Goal: Task Accomplishment & Management: Manage account settings

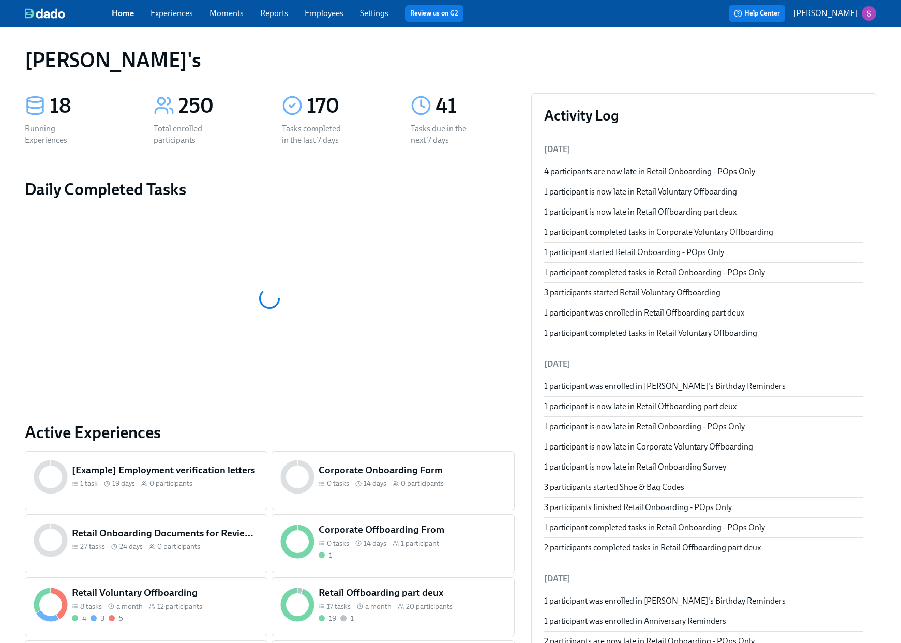
click at [328, 13] on link "Employees" at bounding box center [324, 13] width 39 height 10
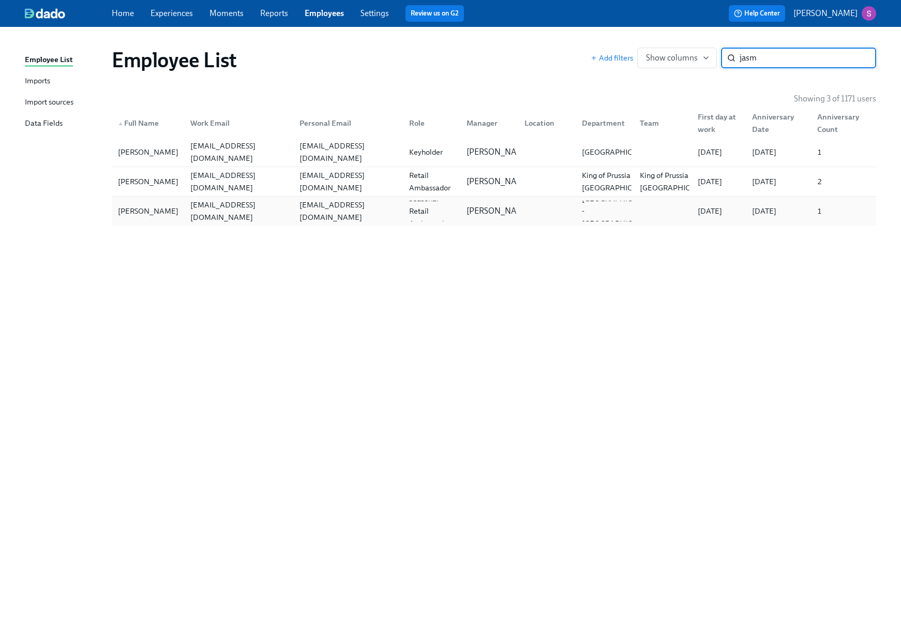
type input "jasm"
click at [174, 213] on div "[PERSON_NAME]" at bounding box center [148, 211] width 69 height 12
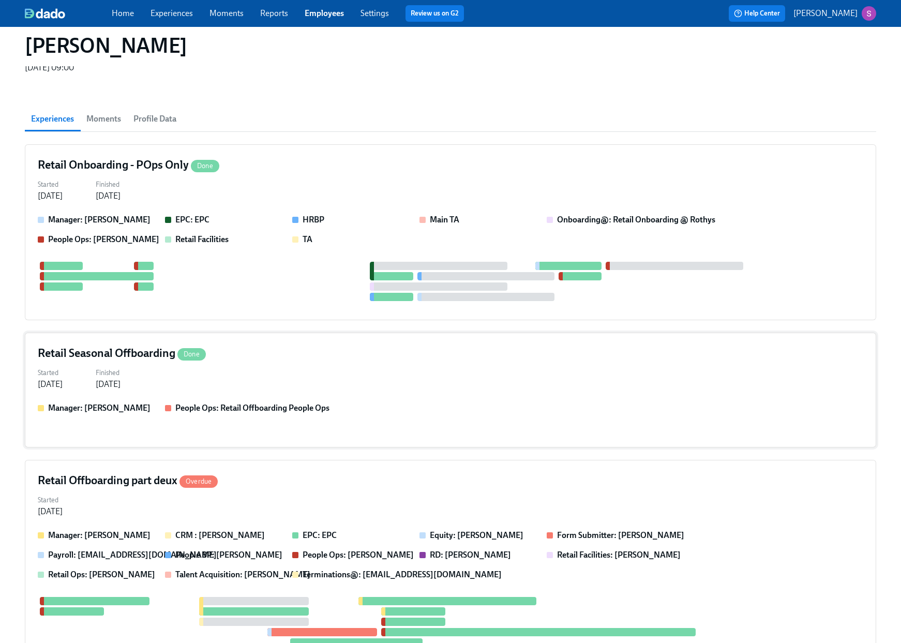
scroll to position [103, 0]
click at [303, 365] on div "Started Nov 17, 2025 Finished Sep 04, 2025" at bounding box center [451, 377] width 826 height 25
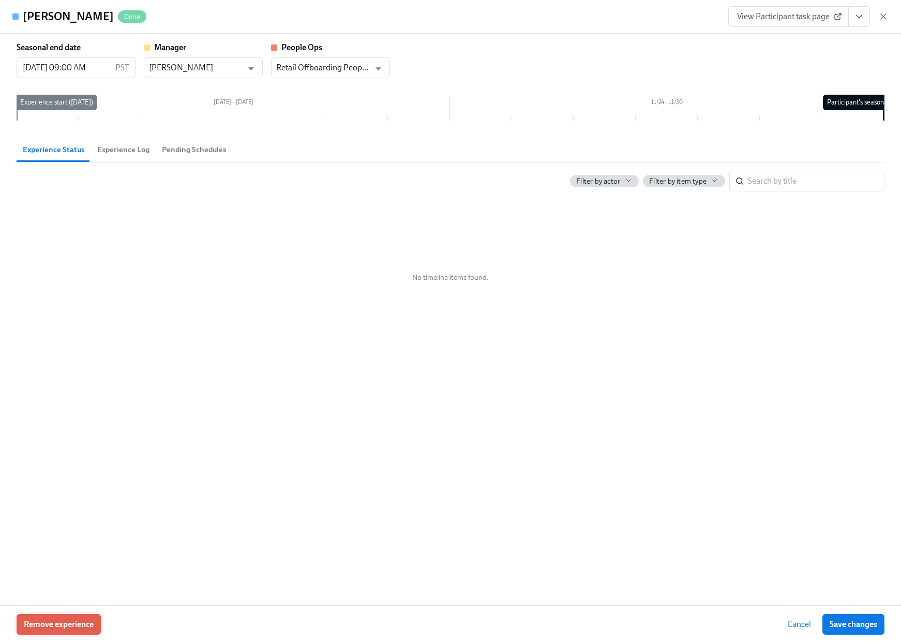
click at [90, 624] on span "Remove experience" at bounding box center [59, 624] width 70 height 10
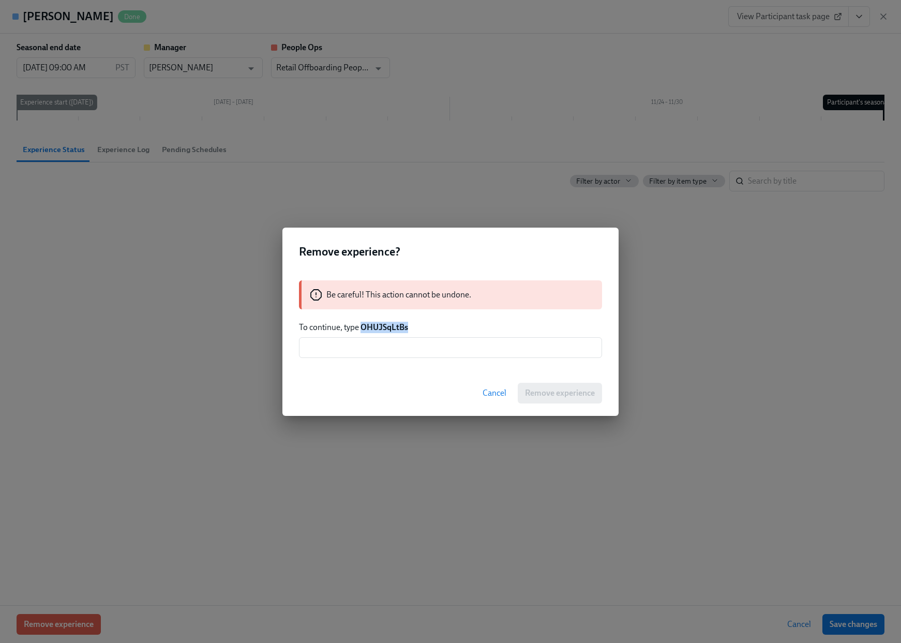
drag, startPoint x: 417, startPoint y: 325, endPoint x: 362, endPoint y: 326, distance: 55.9
click at [362, 326] on p "To continue, type OHUJSqLtBs" at bounding box center [450, 327] width 303 height 11
copy strong "OHUJSqLtBs"
click at [366, 344] on input "text" at bounding box center [450, 347] width 303 height 21
paste input "OHUJSqLtBs"
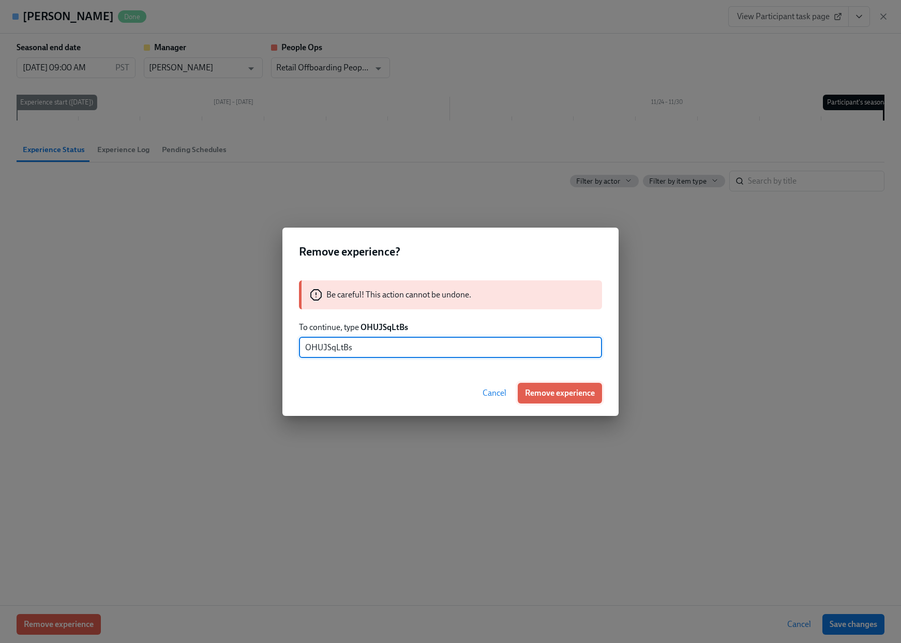
type input "OHUJSqLtBs"
click at [551, 395] on span "Remove experience" at bounding box center [560, 393] width 70 height 10
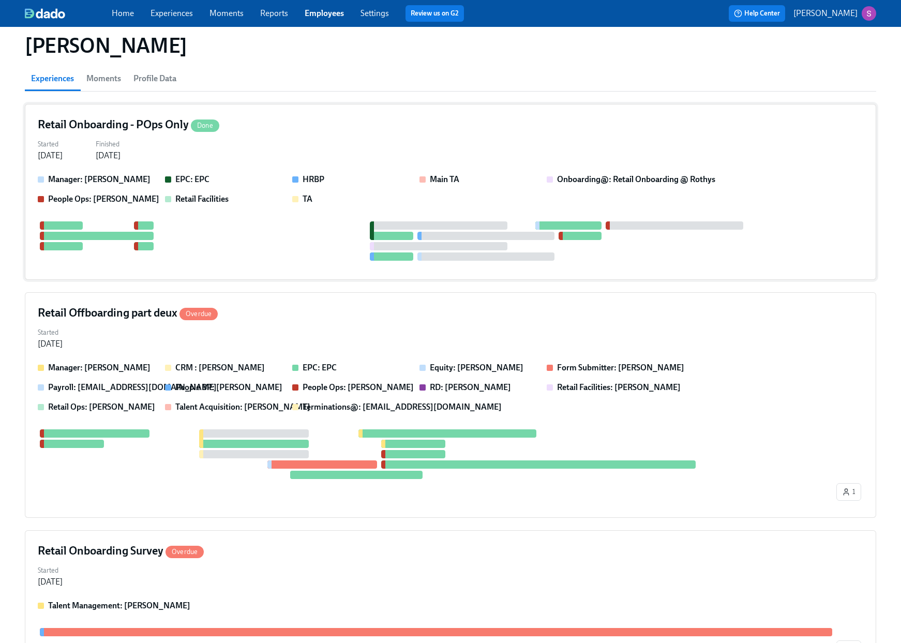
scroll to position [165, 0]
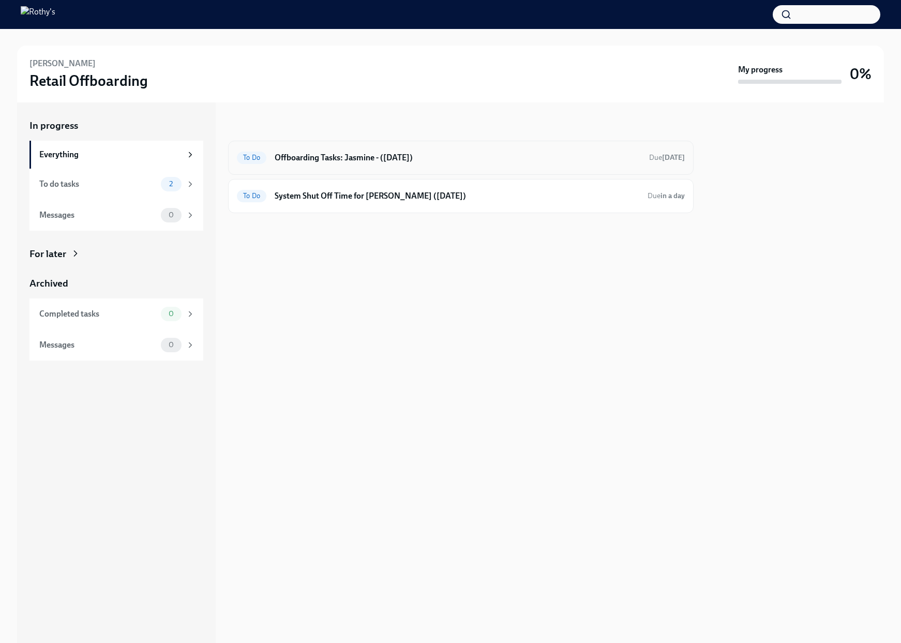
click at [425, 159] on h6 "Offboarding Tasks: Jasmine - (10/28/2025)" at bounding box center [458, 157] width 366 height 11
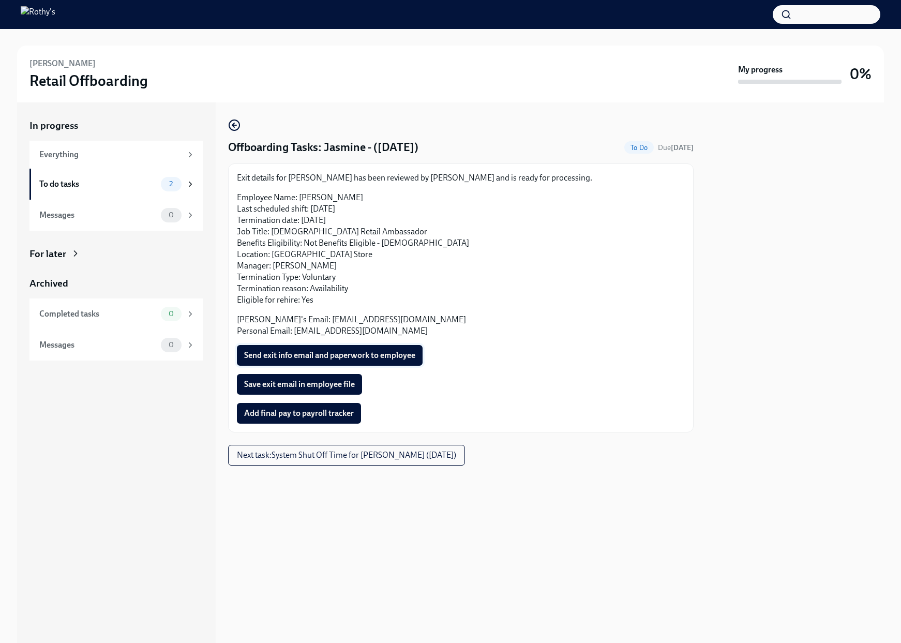
click at [390, 355] on span "Send exit info email and paperwork to employee" at bounding box center [329, 355] width 171 height 10
click at [332, 390] on button "Save exit email in employee file" at bounding box center [299, 384] width 125 height 21
click at [325, 388] on span "Save exit email in employee file" at bounding box center [299, 384] width 111 height 10
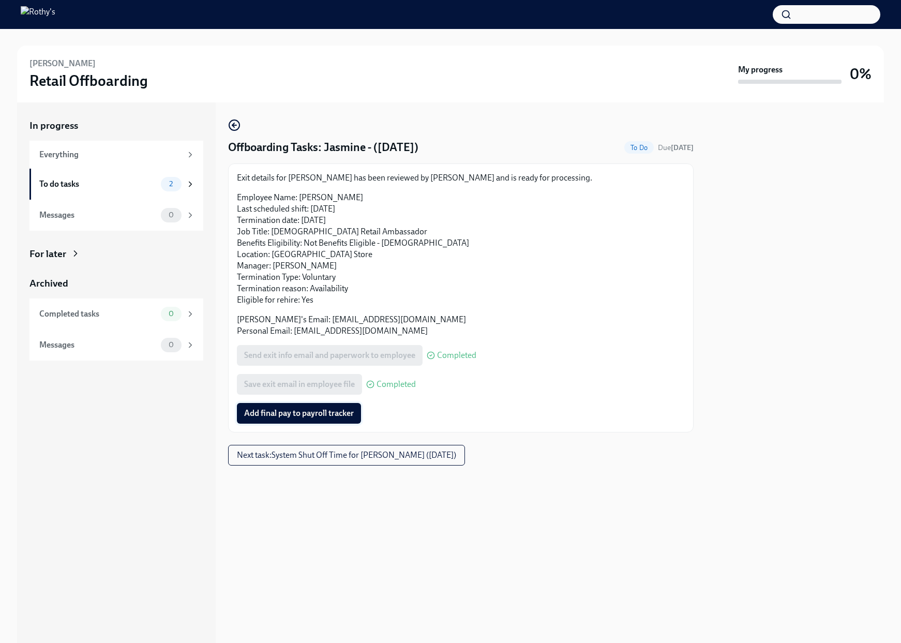
click at [313, 408] on span "Add final pay to payroll tracker" at bounding box center [299, 413] width 110 height 10
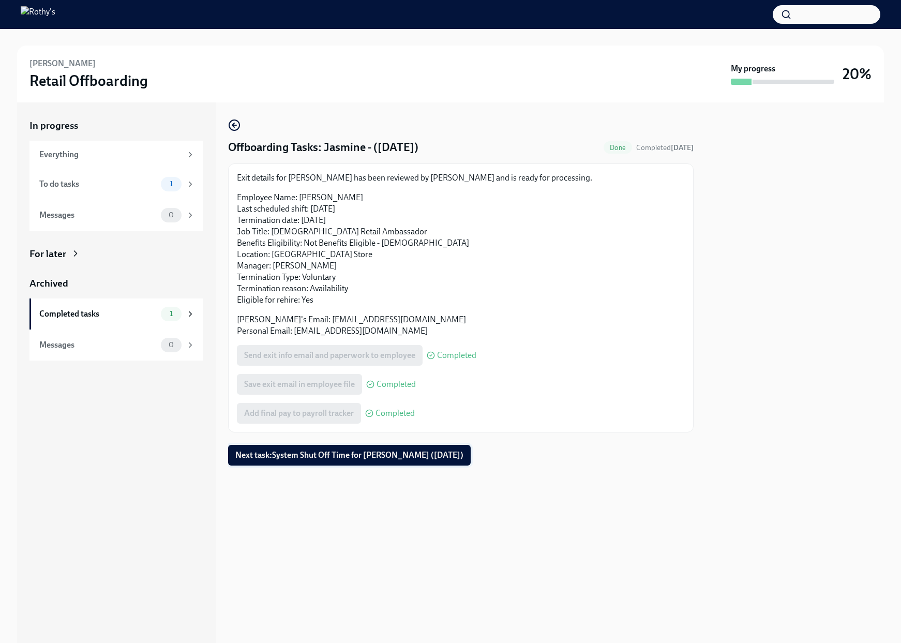
click at [289, 465] on button "Next task : System Shut Off Time for Jasmine Terianto (10/28/2025)" at bounding box center [349, 455] width 243 height 21
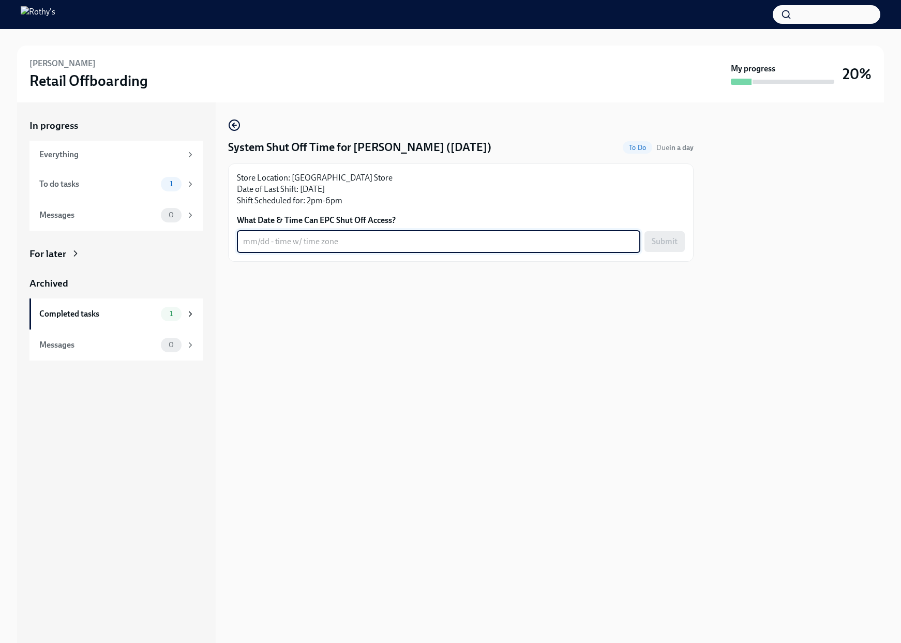
click at [446, 240] on textarea "What Date & Time Can EPC Shut Off Access?" at bounding box center [438, 241] width 391 height 12
type textarea "10/28/25 at 6:30pm PST"
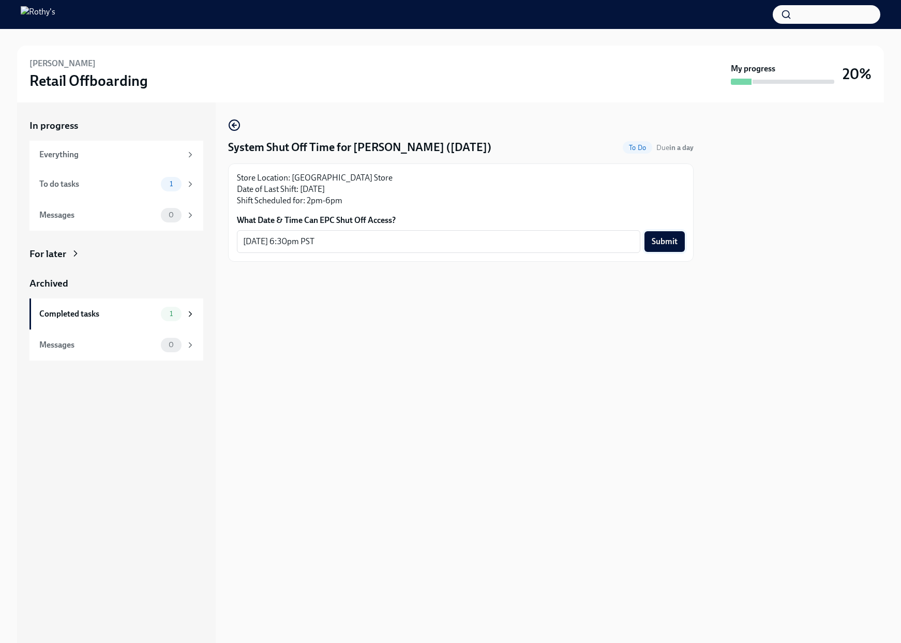
click at [669, 244] on span "Submit" at bounding box center [665, 241] width 26 height 10
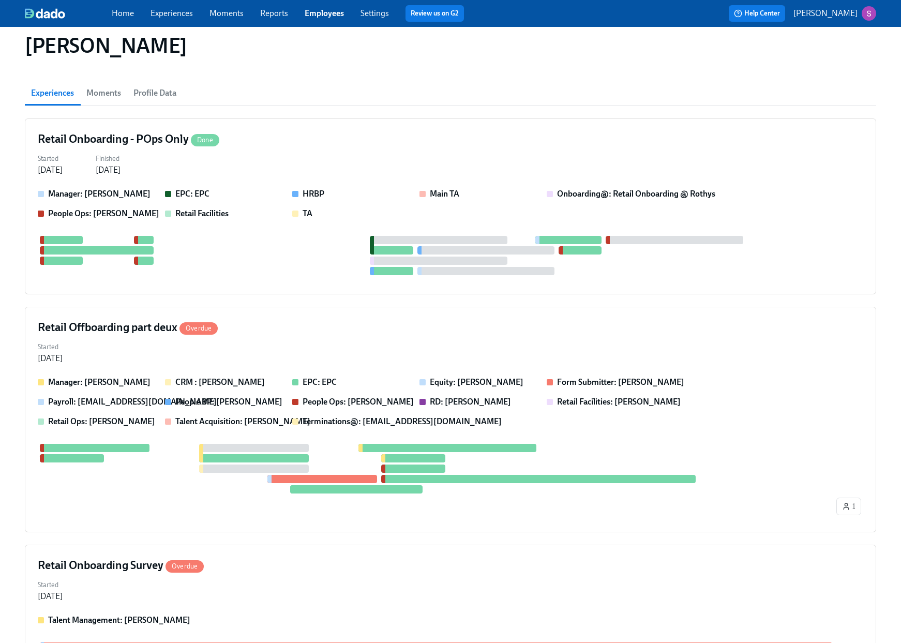
scroll to position [131, 0]
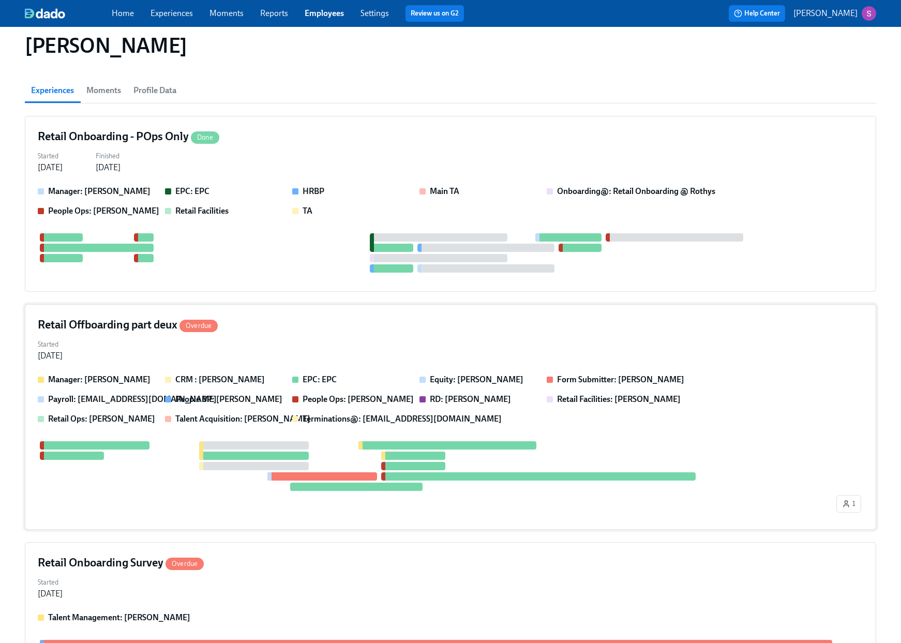
click at [548, 304] on div "Retail Offboarding part deux Overdue Started [DATE] Manager: [PERSON_NAME] CRM …" at bounding box center [450, 417] width 851 height 226
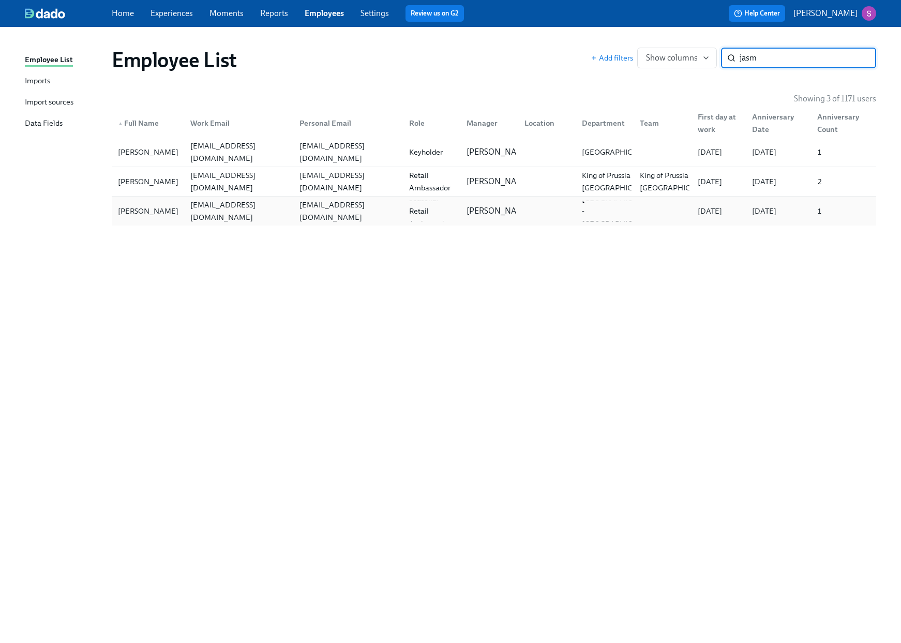
click at [152, 211] on div "[PERSON_NAME]" at bounding box center [148, 211] width 69 height 12
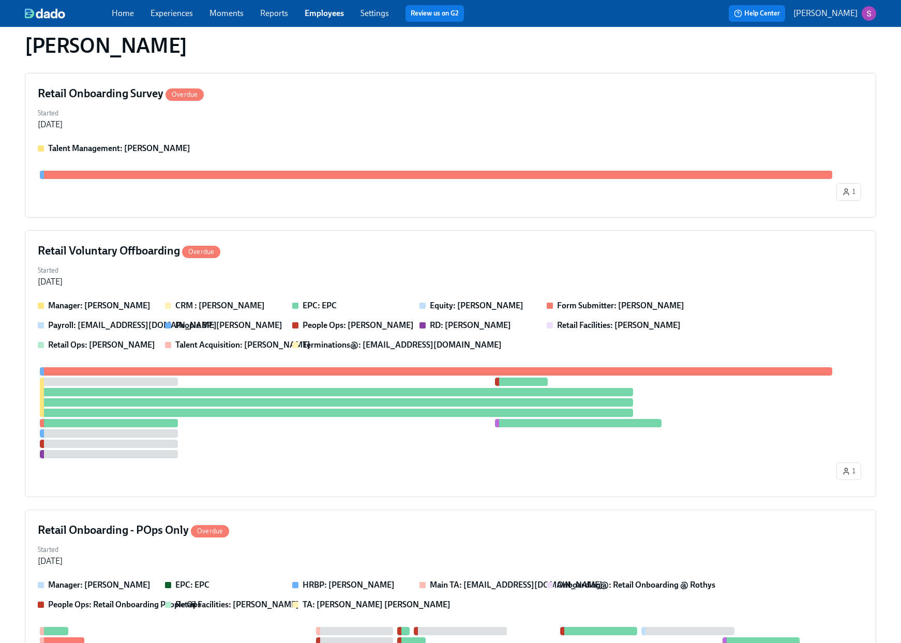
scroll to position [608, 0]
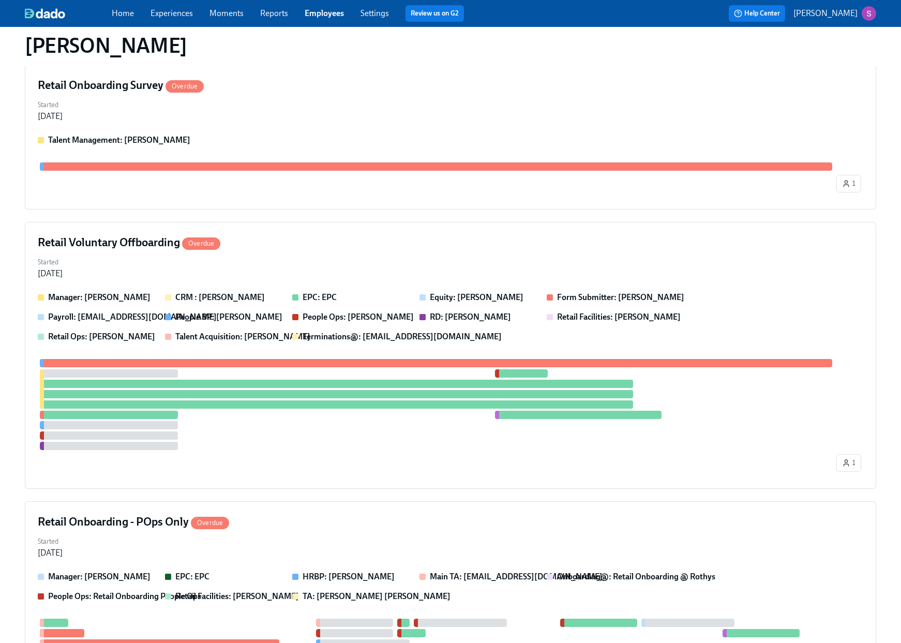
click at [152, 255] on div "Started [DATE]" at bounding box center [451, 267] width 826 height 25
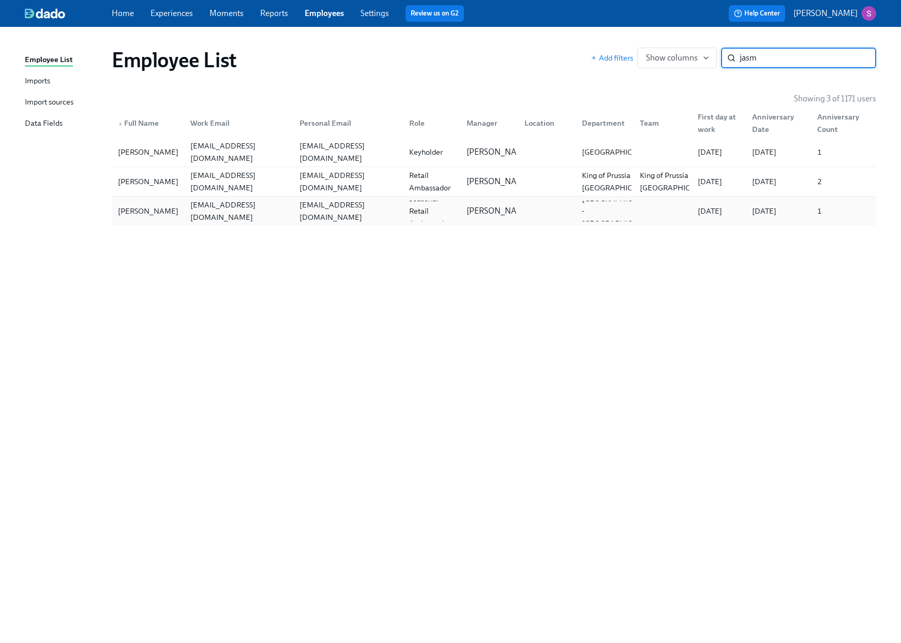
click at [169, 207] on div "[PERSON_NAME]" at bounding box center [148, 211] width 69 height 12
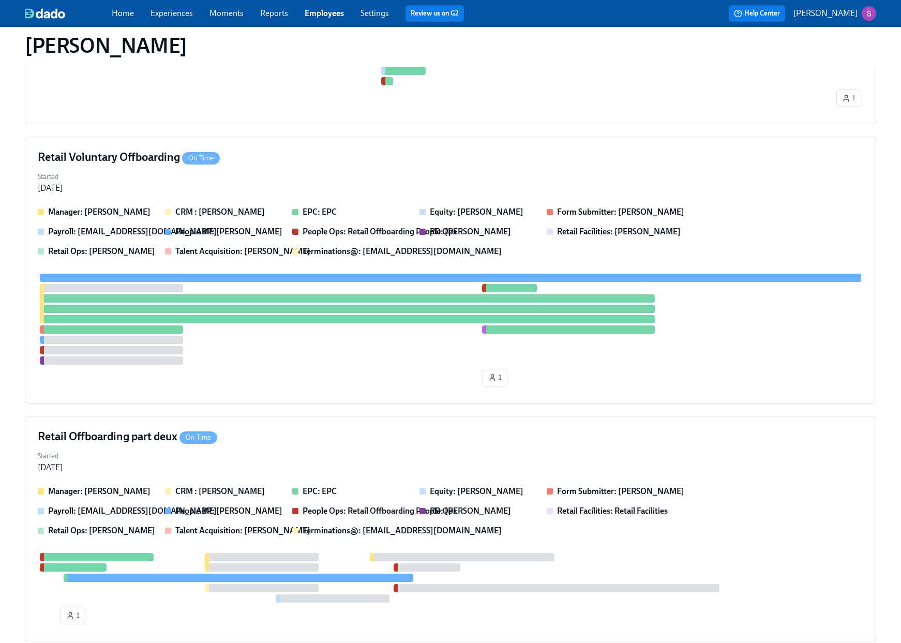
scroll to position [1264, 0]
